Goal: Task Accomplishment & Management: Manage account settings

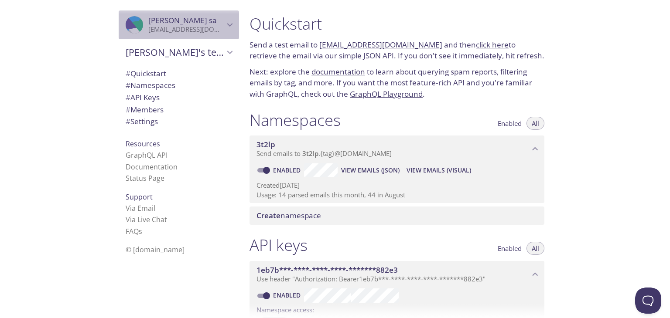
click at [226, 23] on icon "Asa sa" at bounding box center [229, 24] width 11 height 11
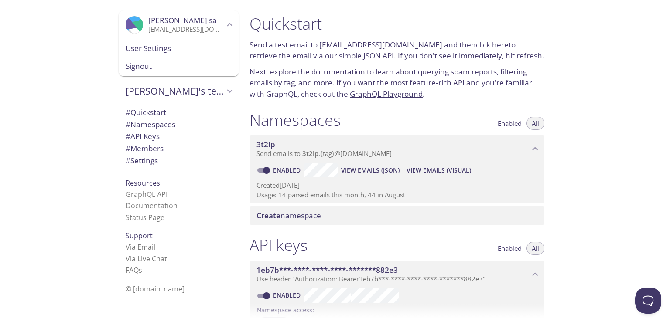
click at [140, 68] on span "Signout" at bounding box center [179, 66] width 106 height 11
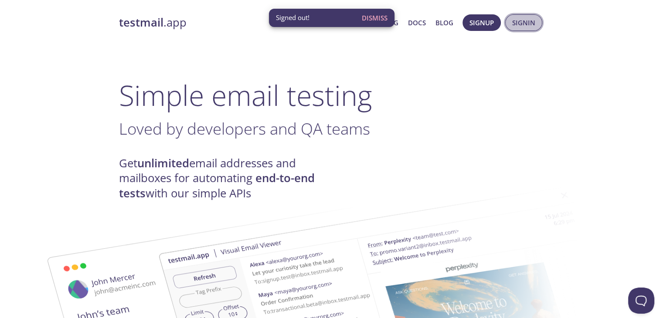
click at [522, 21] on span "Signin" at bounding box center [523, 22] width 23 height 11
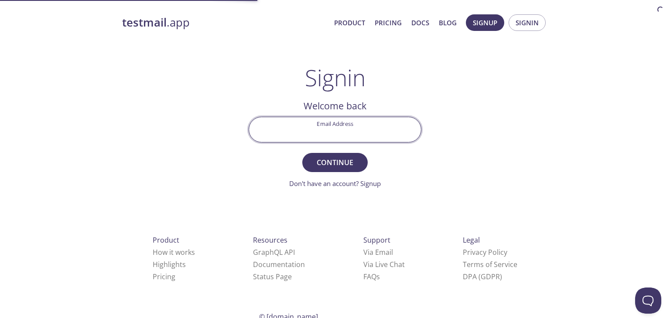
click at [321, 135] on input "Email Address" at bounding box center [335, 129] width 172 height 25
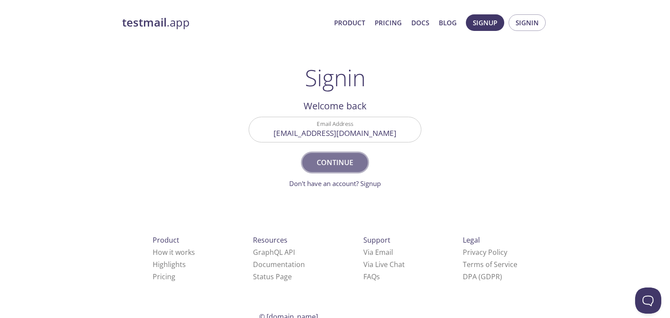
click at [339, 166] on span "Continue" at bounding box center [335, 163] width 46 height 12
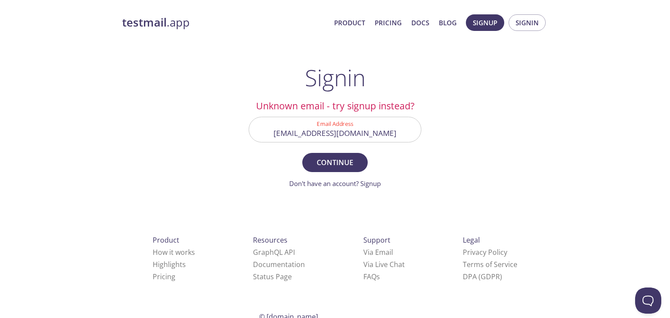
click at [322, 136] on input "[EMAIL_ADDRESS][DOMAIN_NAME]" at bounding box center [335, 129] width 172 height 25
type input "[PERSON_NAME][EMAIL_ADDRESS][DOMAIN_NAME]"
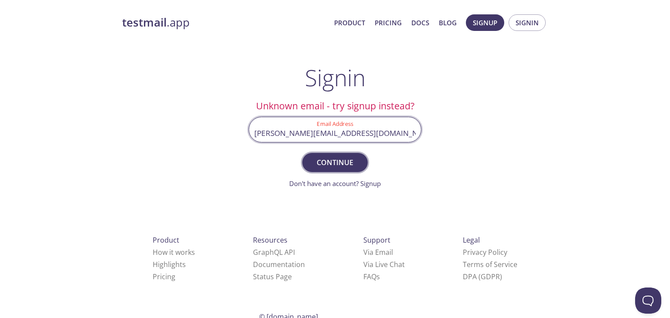
click at [351, 160] on span "Continue" at bounding box center [335, 163] width 46 height 12
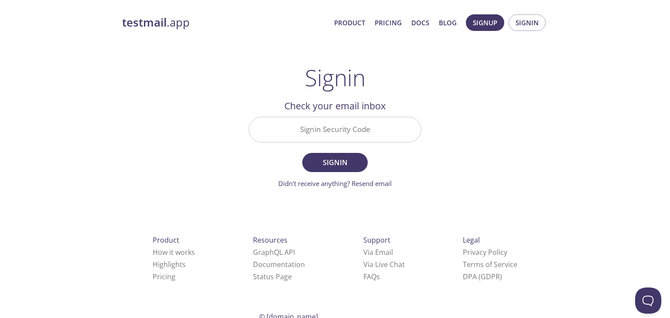
click at [316, 119] on input "Signin Security Code" at bounding box center [335, 129] width 172 height 25
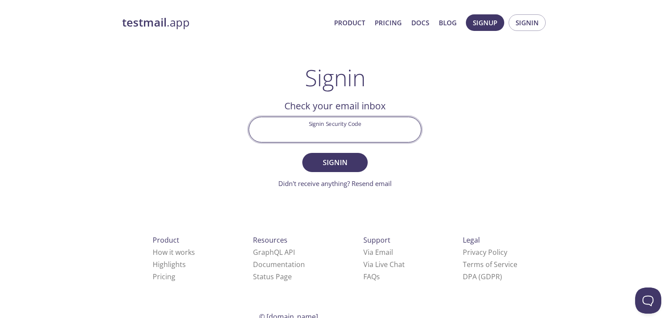
paste input "CL2C1BY"
type input "CL2C1BY"
click at [341, 157] on span "Signin" at bounding box center [335, 163] width 46 height 12
